Goal: Task Accomplishment & Management: Manage account settings

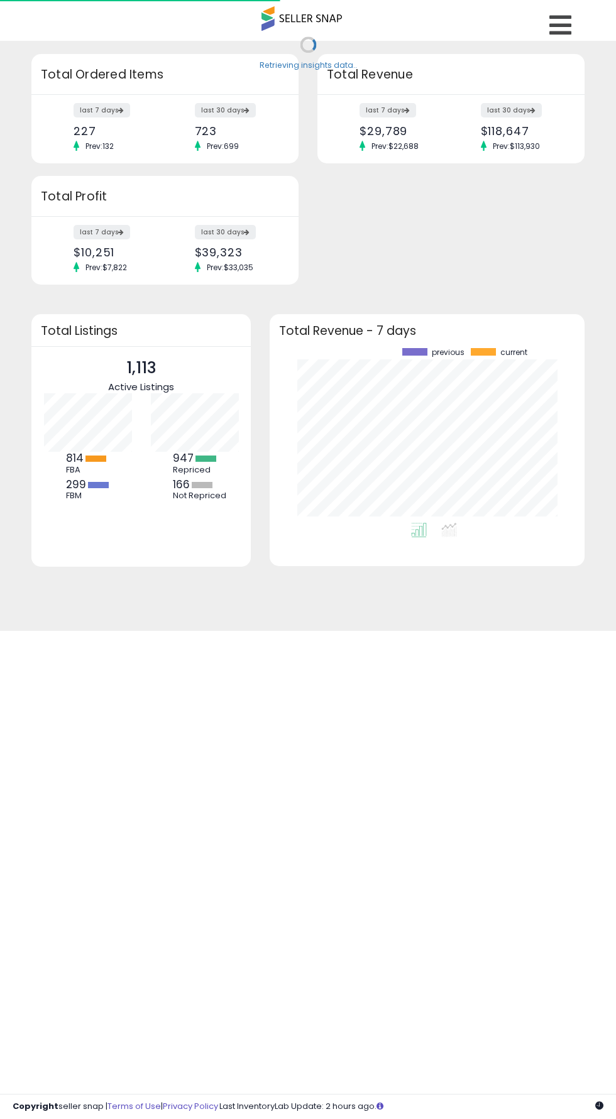
scroll to position [174, 289]
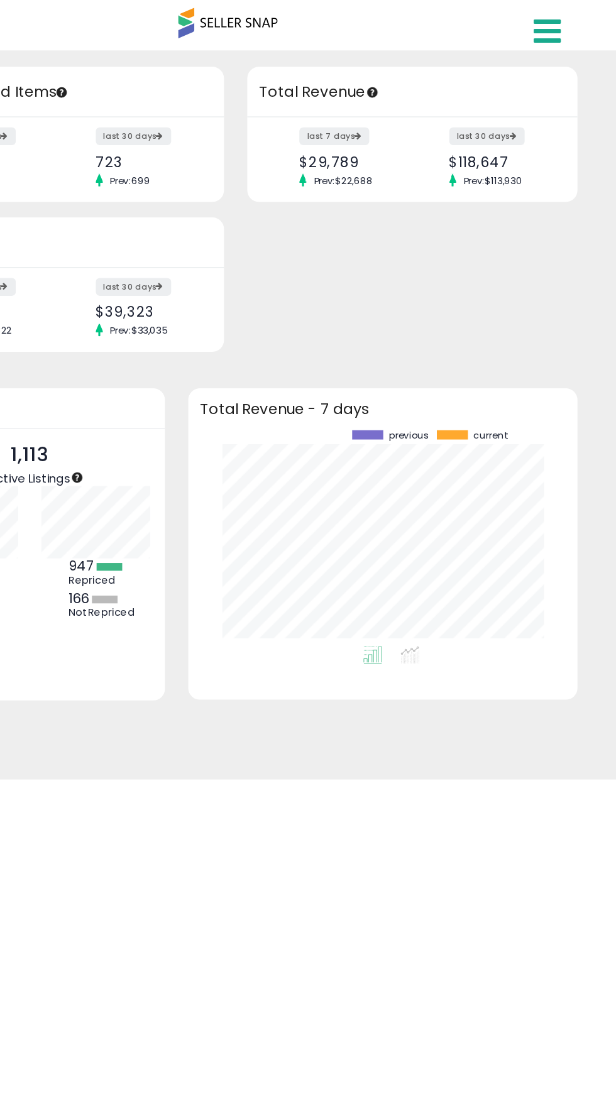
click at [561, 25] on icon at bounding box center [560, 25] width 22 height 25
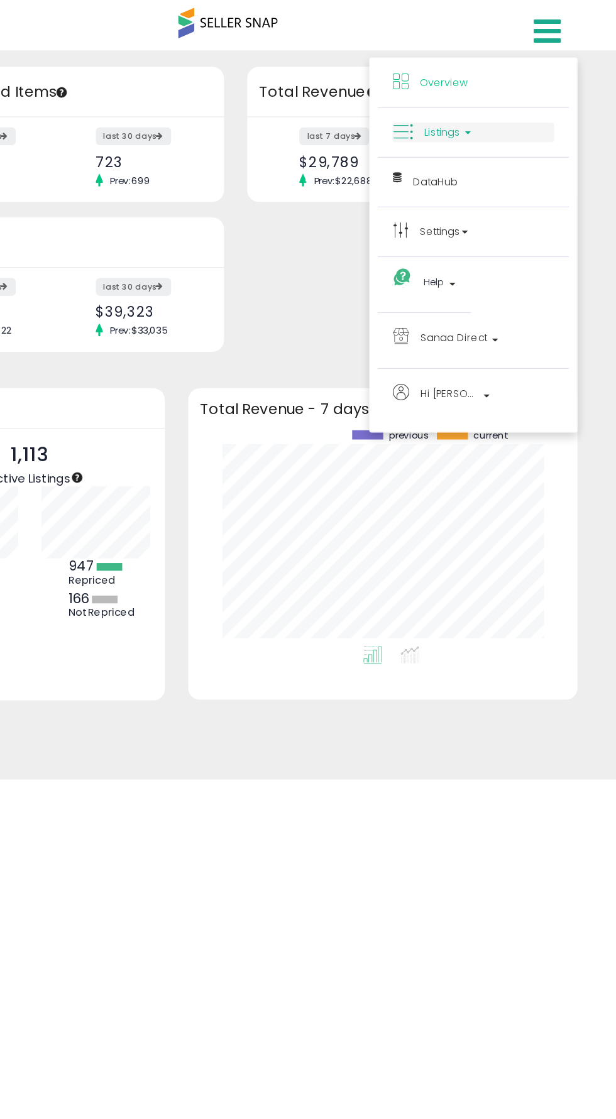
click at [463, 111] on span "Listings" at bounding box center [475, 107] width 29 height 12
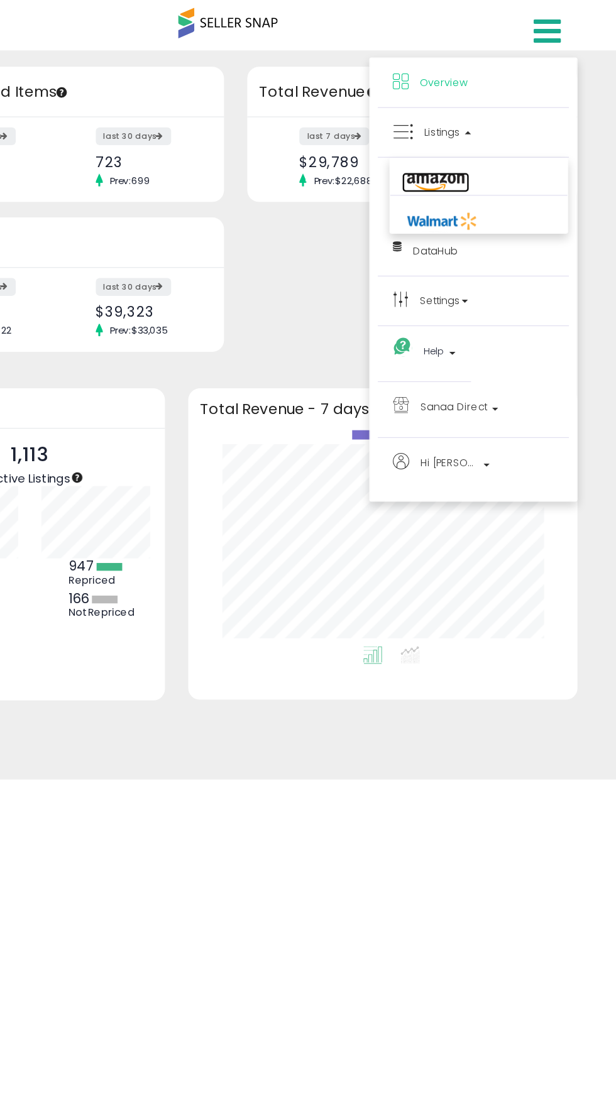
click at [472, 148] on icon at bounding box center [469, 148] width 55 height 16
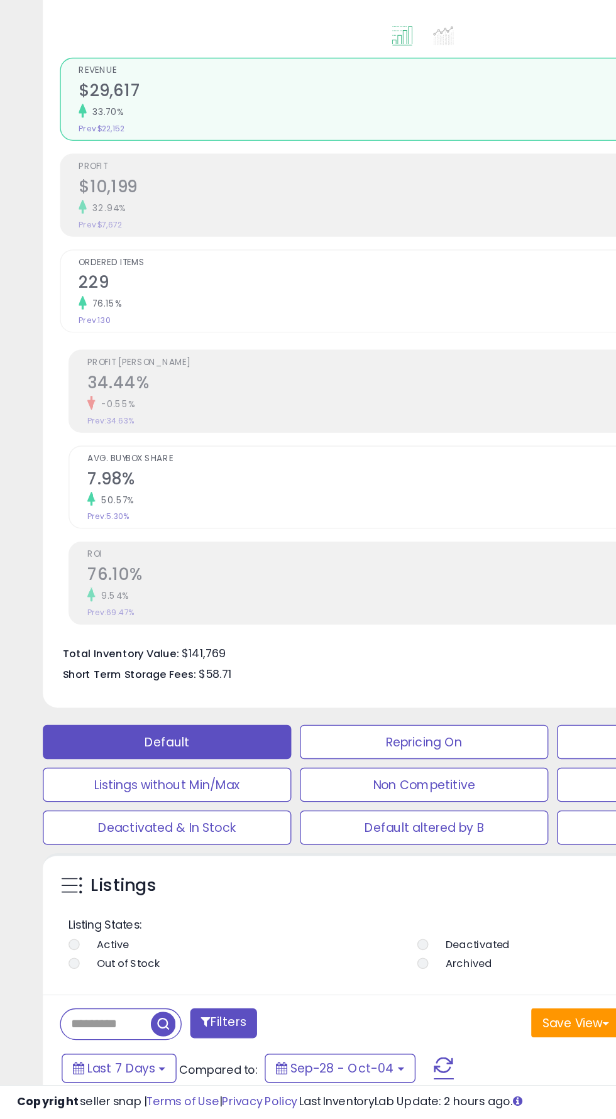
click at [72, 1052] on input "text" at bounding box center [78, 1050] width 66 height 22
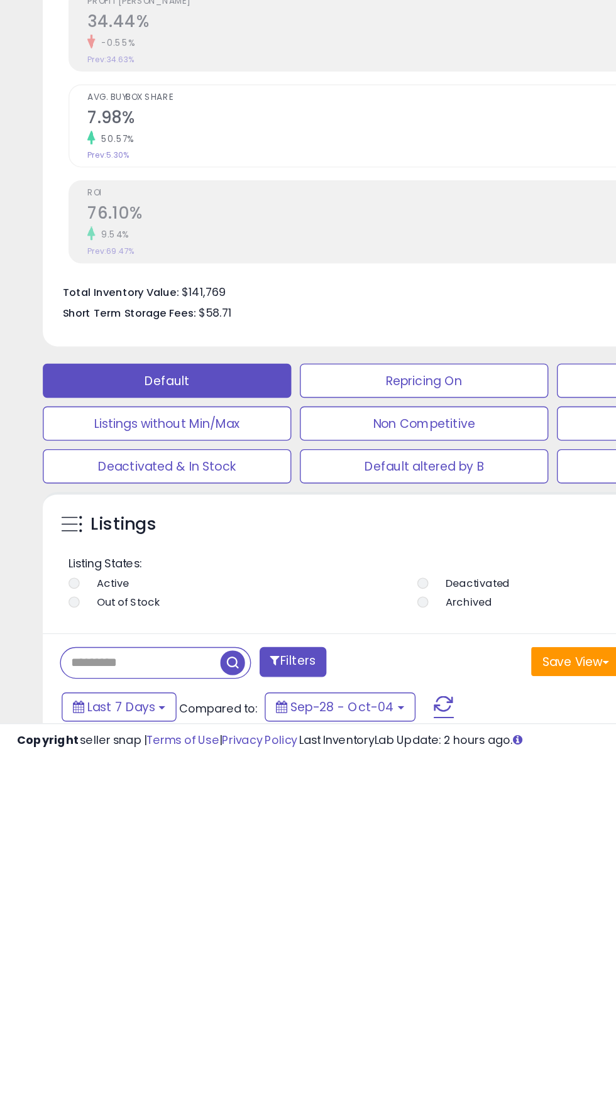
scroll to position [129, 0]
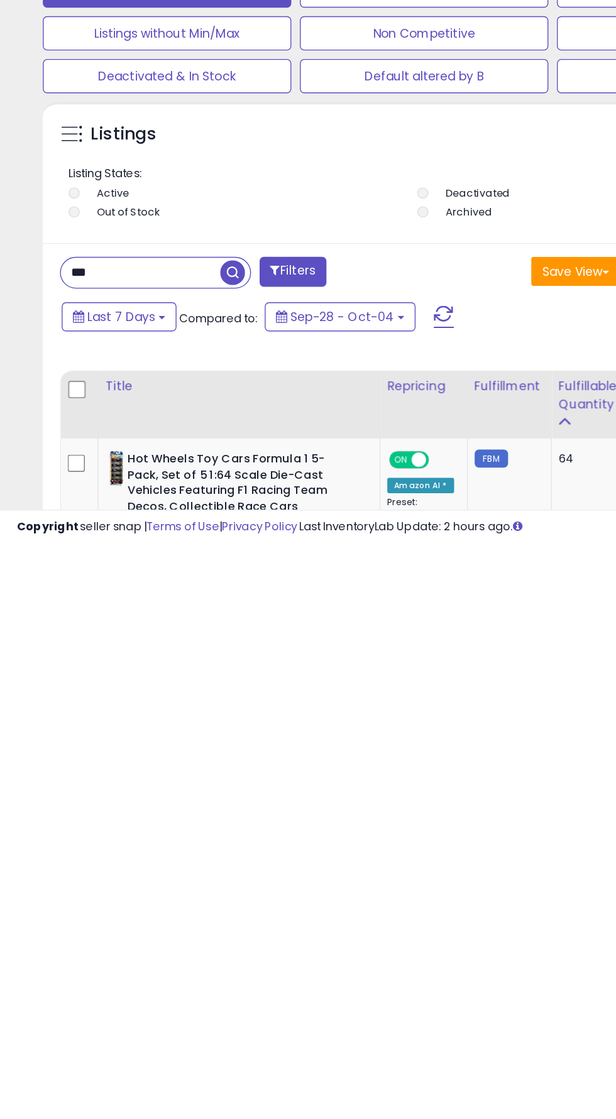
type input "***"
click at [165, 920] on span "button" at bounding box center [171, 920] width 18 height 18
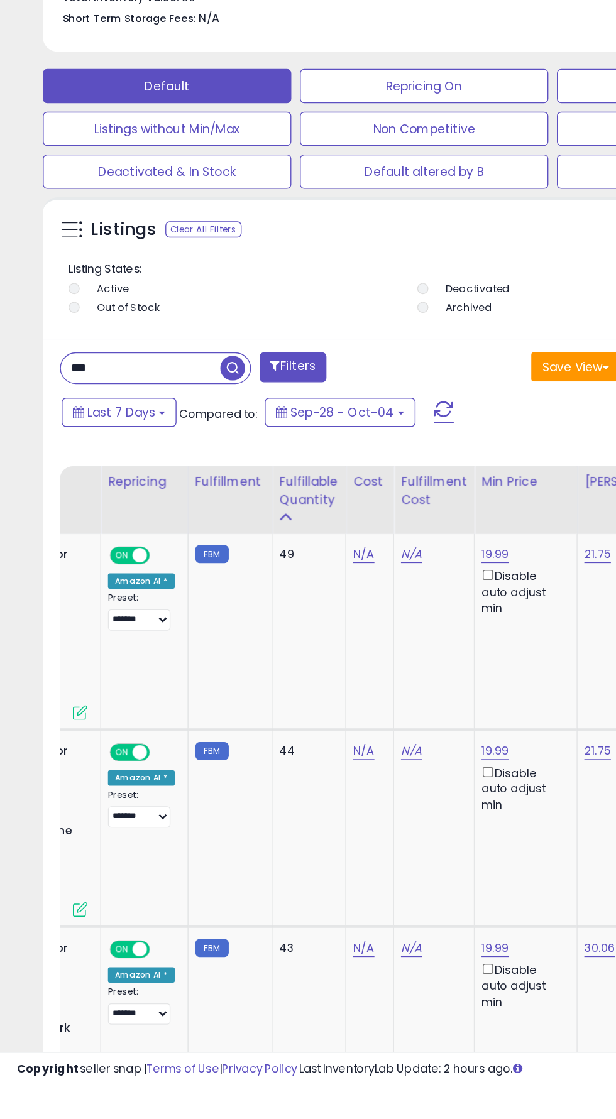
scroll to position [0, 135]
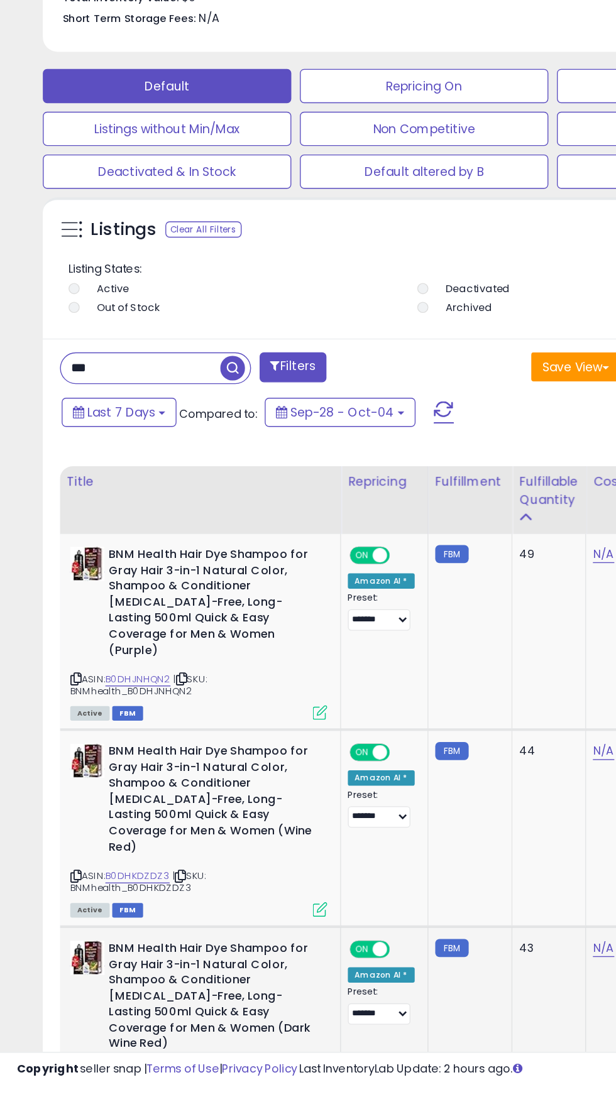
click at [268, 1014] on span "ON" at bounding box center [266, 1019] width 16 height 11
click at [273, 869] on div "ON OFF" at bounding box center [273, 874] width 30 height 11
click at [265, 869] on span "ON" at bounding box center [266, 874] width 16 height 11
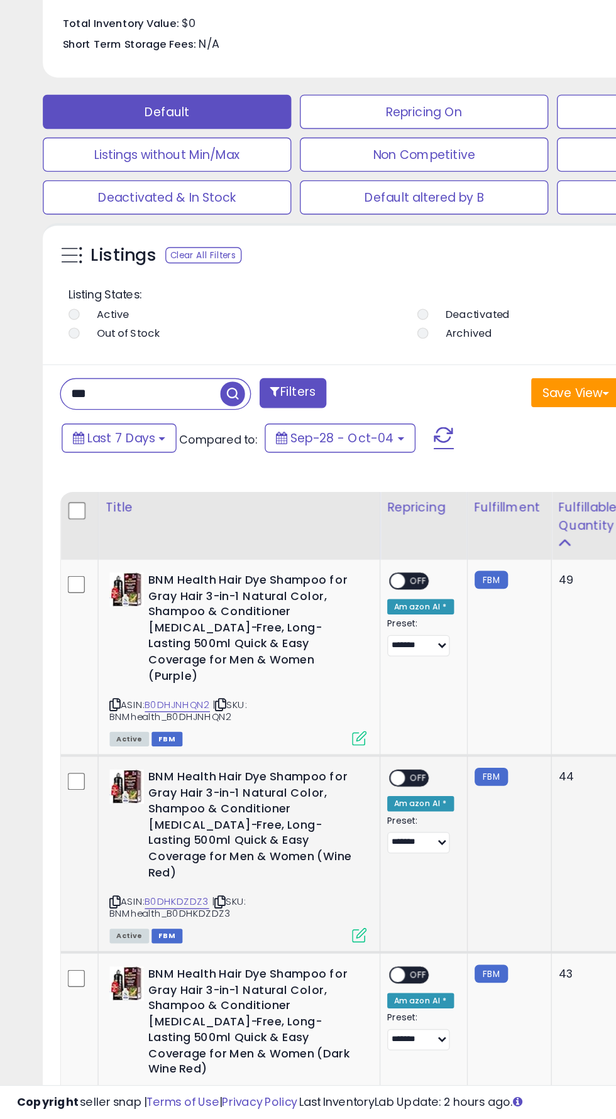
scroll to position [463, 0]
